Goal: Transaction & Acquisition: Purchase product/service

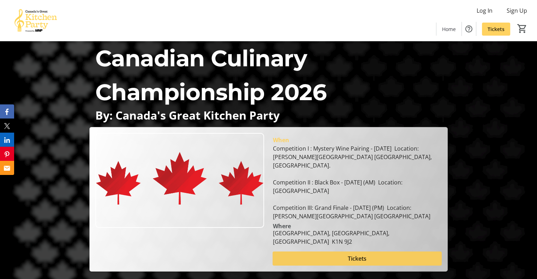
click at [303, 255] on span at bounding box center [356, 258] width 169 height 17
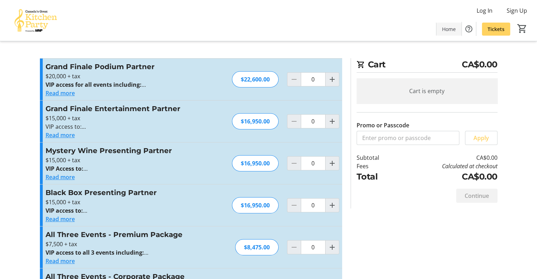
click at [444, 30] on span "Home" at bounding box center [449, 28] width 14 height 7
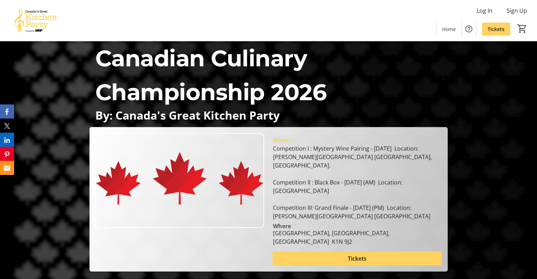
click at [36, 22] on img at bounding box center [35, 20] width 63 height 35
click at [442, 28] on span "Home" at bounding box center [449, 28] width 14 height 7
